Goal: Transaction & Acquisition: Purchase product/service

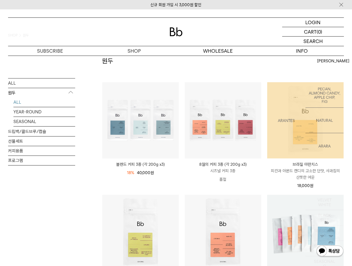
scroll to position [134, 0]
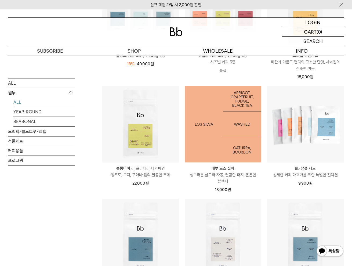
click at [241, 136] on img at bounding box center [223, 124] width 76 height 76
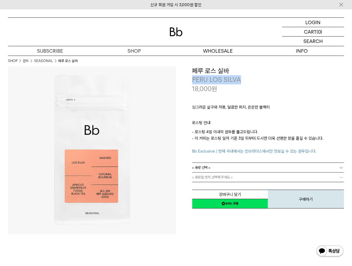
drag, startPoint x: 241, startPoint y: 79, endPoint x: 193, endPoint y: 82, distance: 48.7
click at [193, 82] on p "PERU LOS SILVA" at bounding box center [268, 79] width 152 height 9
copy p "PERU LOS SILVA"
click at [309, 163] on link "= 용량 선택 =" at bounding box center [268, 167] width 152 height 9
click at [287, 175] on li "200g" at bounding box center [270, 177] width 146 height 10
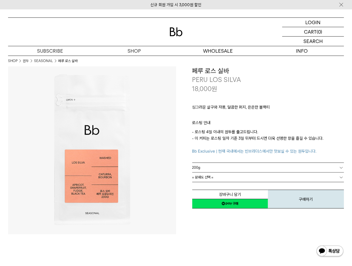
click at [281, 176] on link "= 분쇄도 선택 =" at bounding box center [268, 176] width 152 height 9
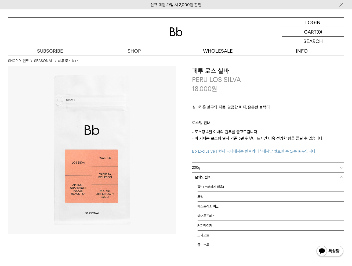
click at [276, 177] on link "= 분쇄도 선택 =" at bounding box center [268, 176] width 152 height 9
click at [244, 190] on li "홀빈(분쇄하지 않음)" at bounding box center [270, 187] width 146 height 10
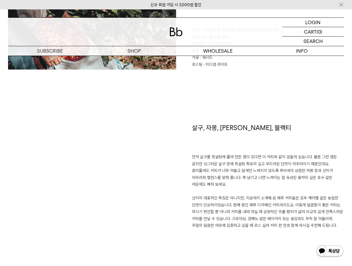
scroll to position [215, 0]
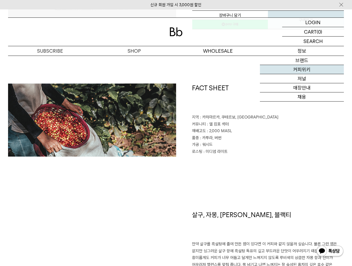
click at [307, 66] on link "커피위키" at bounding box center [302, 69] width 84 height 9
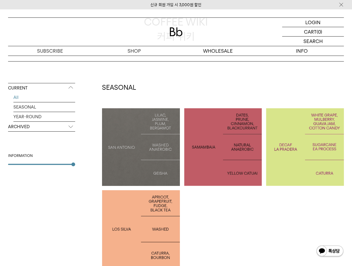
scroll to position [107, 0]
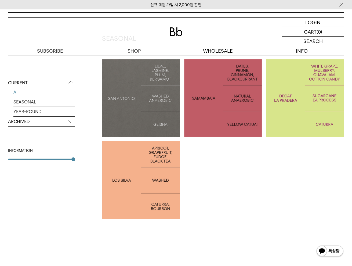
click at [145, 192] on div at bounding box center [141, 180] width 78 height 78
click at [146, 185] on div at bounding box center [141, 180] width 78 height 78
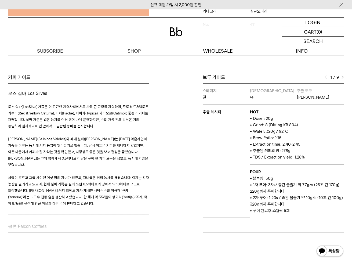
scroll to position [127, 0]
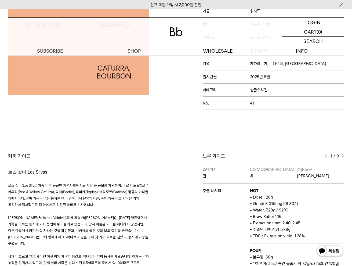
click at [342, 157] on img at bounding box center [342, 156] width 2 height 4
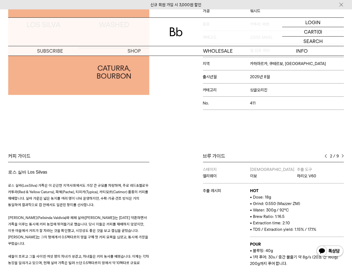
click at [342, 157] on img at bounding box center [342, 156] width 2 height 4
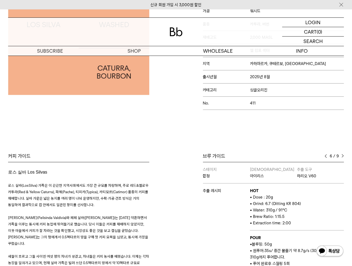
click at [342, 157] on img at bounding box center [342, 156] width 2 height 4
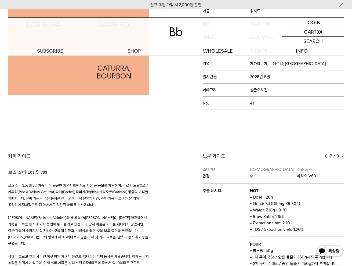
click at [342, 157] on img at bounding box center [342, 156] width 2 height 4
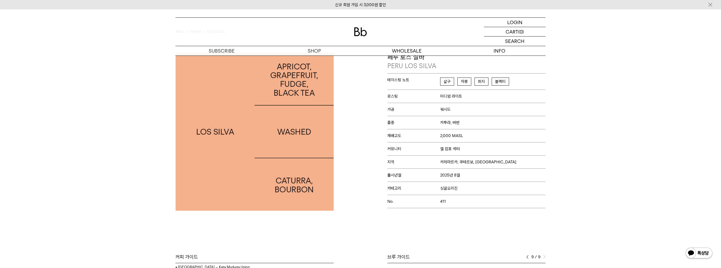
scroll to position [0, 0]
